Goal: Information Seeking & Learning: Learn about a topic

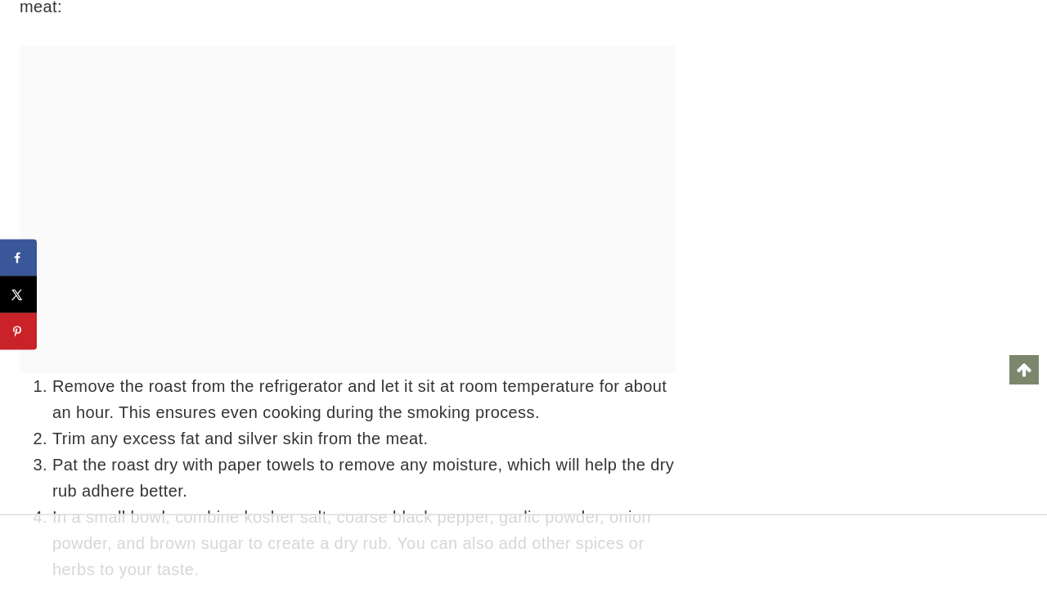
scroll to position [4227, 0]
